Goal: Task Accomplishment & Management: Use online tool/utility

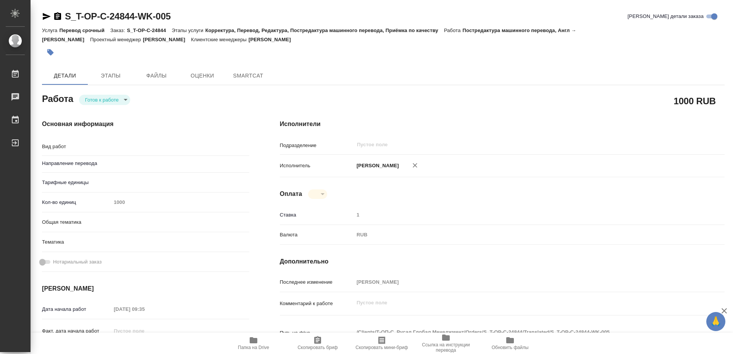
type textarea "x"
type textarea "Постредактура машинного перевода"
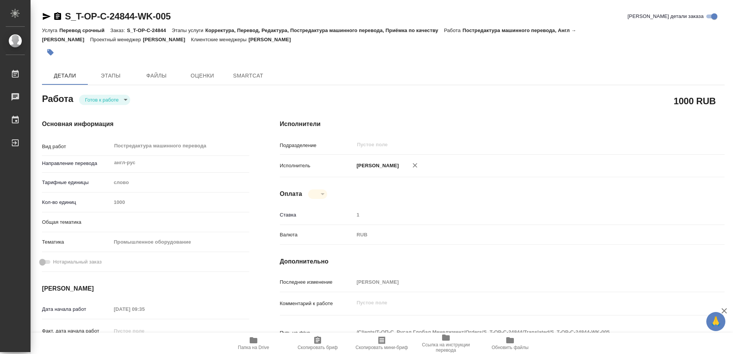
type textarea "x"
type input "англ-рус"
type textarea "x"
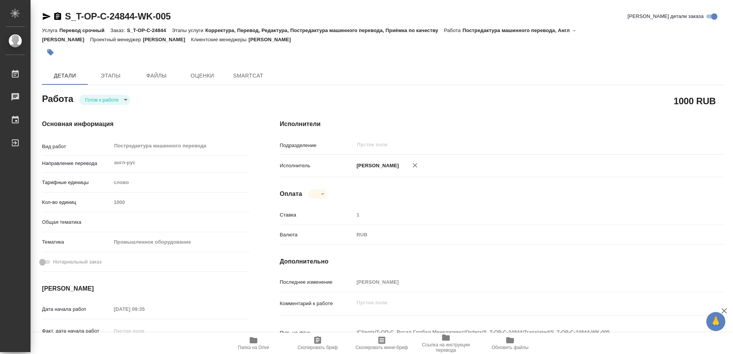
type textarea "x"
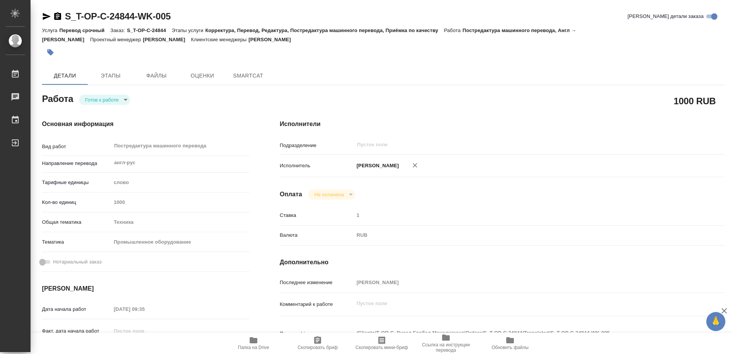
type textarea "x"
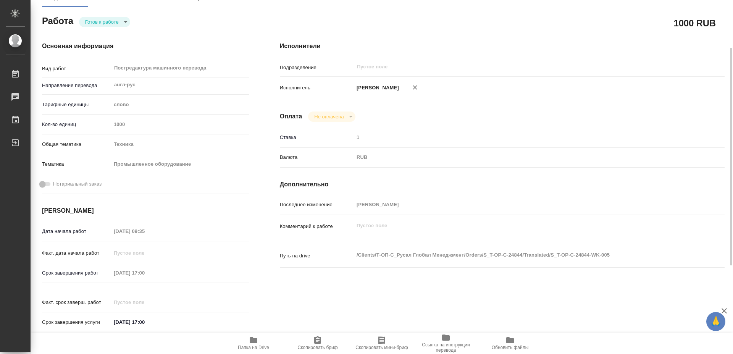
type textarea "x"
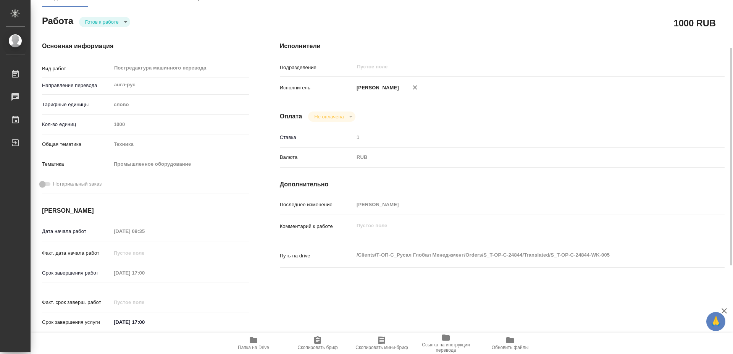
click at [254, 344] on icon "button" at bounding box center [253, 340] width 9 height 9
type textarea "x"
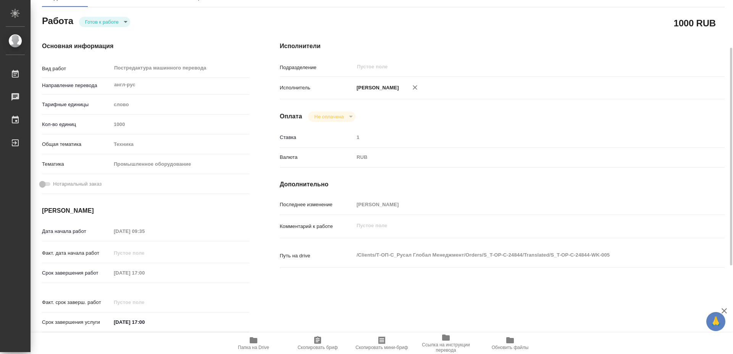
type textarea "x"
click at [105, 21] on body "🙏 .cls-1 fill:#fff; AWATERA [PERSON_NAME] 0 Чаты График Выйти S_T-OP-C-24844-WK…" at bounding box center [366, 177] width 733 height 354
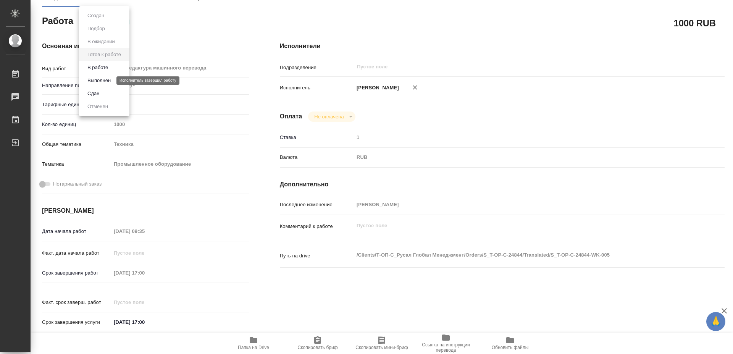
click at [92, 81] on button "Выполнен" at bounding box center [99, 80] width 28 height 8
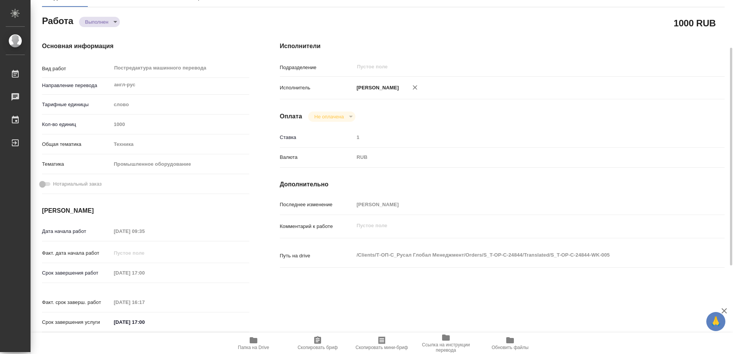
type textarea "x"
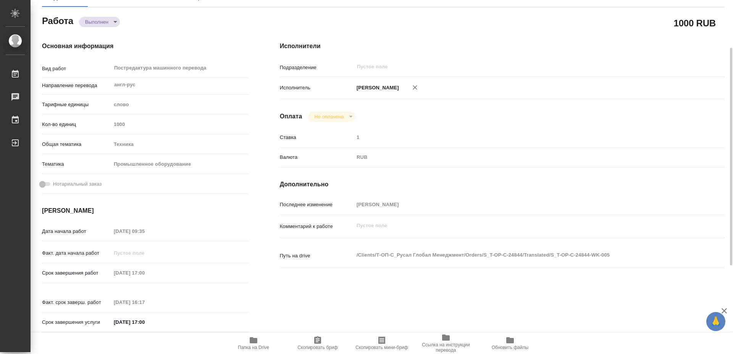
type textarea "x"
